Goal: Information Seeking & Learning: Learn about a topic

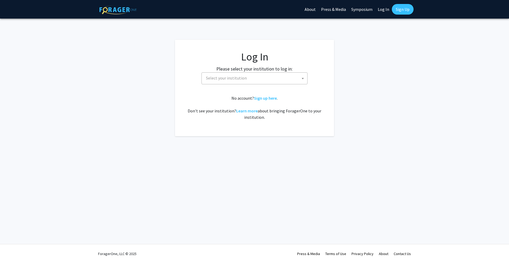
click at [242, 80] on span "Select your institution" at bounding box center [226, 77] width 41 height 5
click at [384, 7] on link "Log In" at bounding box center [383, 9] width 17 height 19
select select "34"
click at [382, 8] on link "Log In" at bounding box center [383, 9] width 17 height 19
click at [255, 82] on span "Baylor University" at bounding box center [255, 78] width 103 height 11
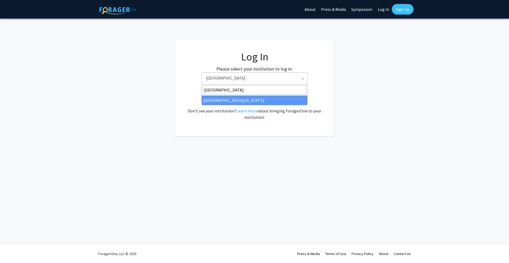
type input "university of ma"
select select "31"
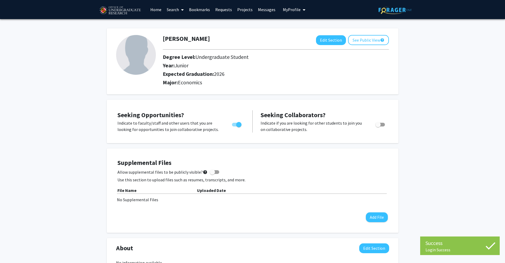
click at [243, 11] on link "Projects" at bounding box center [245, 9] width 21 height 19
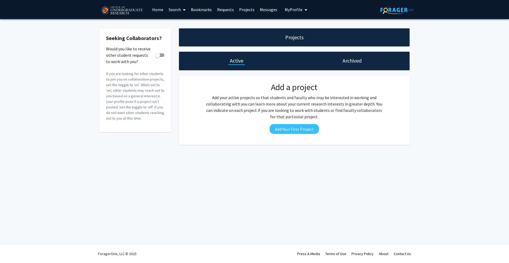
click at [155, 8] on link "Home" at bounding box center [158, 9] width 16 height 19
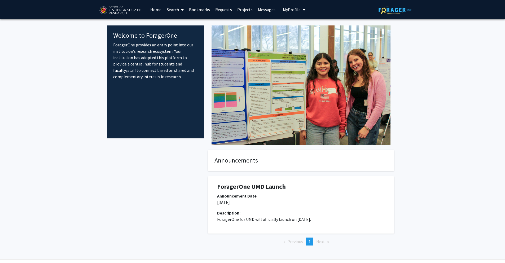
click at [176, 11] on link "Search" at bounding box center [175, 9] width 22 height 19
click at [239, 10] on link "Projects" at bounding box center [245, 9] width 21 height 19
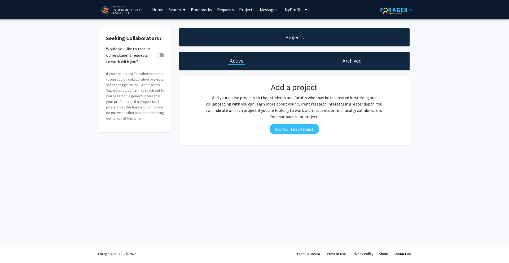
click at [206, 9] on link "Bookmarks" at bounding box center [201, 9] width 26 height 19
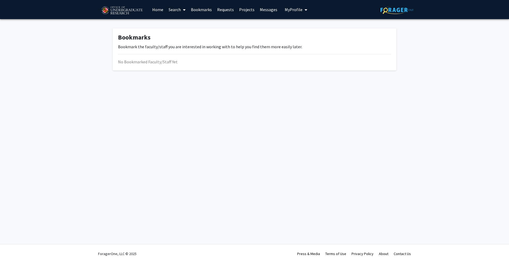
click at [182, 10] on span at bounding box center [183, 10] width 5 height 19
click at [180, 23] on span "Faculty/Staff" at bounding box center [185, 24] width 39 height 11
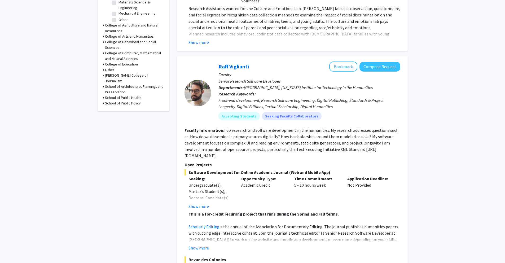
scroll to position [200, 0]
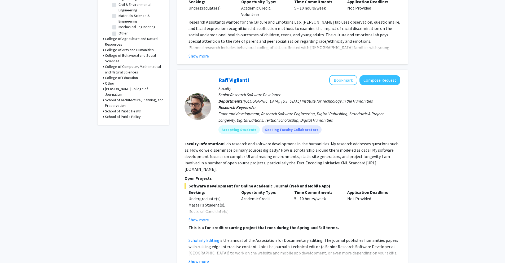
click at [103, 53] on icon at bounding box center [103, 56] width 1 height 6
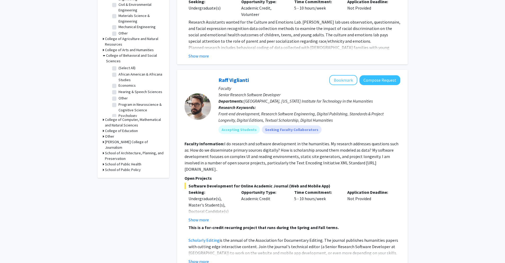
click at [116, 83] on fg-checkbox "Economics Economics" at bounding box center [137, 86] width 50 height 6
click at [119, 83] on label "Economics" at bounding box center [127, 86] width 17 height 6
click at [119, 83] on input "Economics" at bounding box center [120, 84] width 3 height 3
checkbox input "true"
